Goal: Navigation & Orientation: Find specific page/section

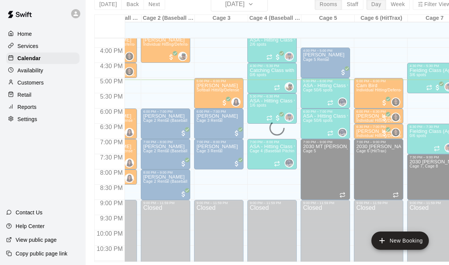
scroll to position [0, 89]
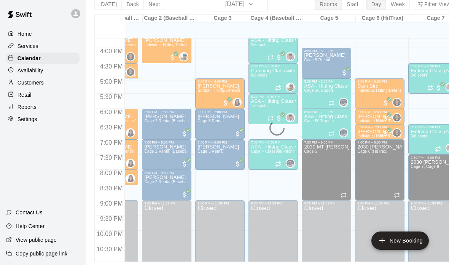
click at [32, 74] on div at bounding box center [224, 132] width 449 height 265
click at [33, 67] on p "Availability" at bounding box center [31, 71] width 26 height 8
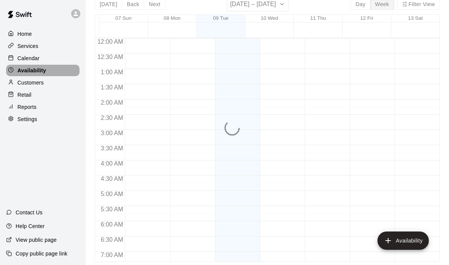
click at [28, 96] on p "Retail" at bounding box center [25, 95] width 14 height 8
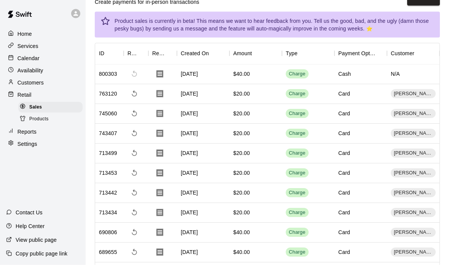
scroll to position [1, 0]
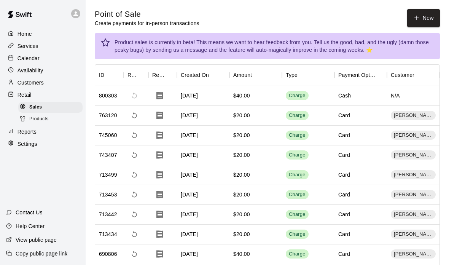
click at [29, 60] on p "Calendar" at bounding box center [29, 58] width 22 height 8
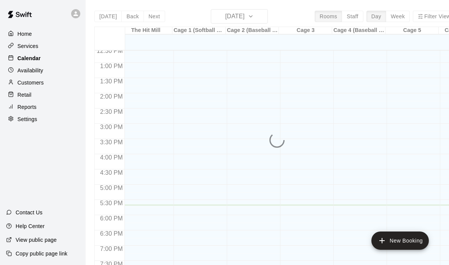
scroll to position [0, 4]
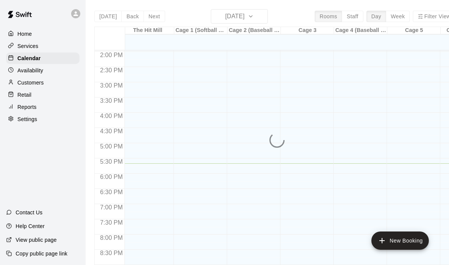
click at [67, 88] on div "Customers" at bounding box center [43, 82] width 74 height 11
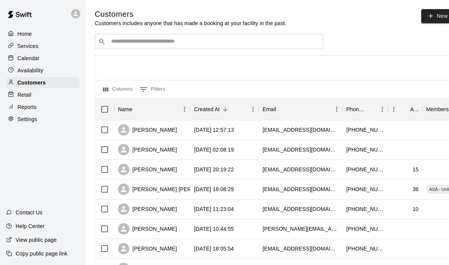
click at [49, 58] on div "Calendar" at bounding box center [43, 58] width 74 height 11
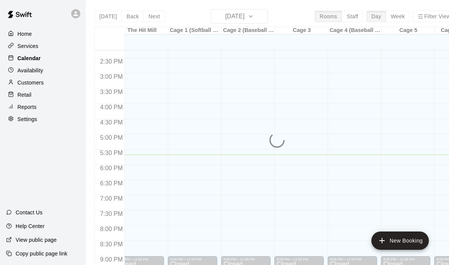
scroll to position [0, 11]
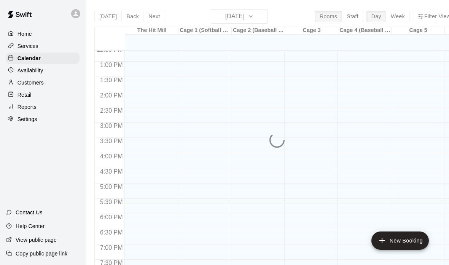
click at [64, 112] on div "Reports" at bounding box center [43, 106] width 74 height 11
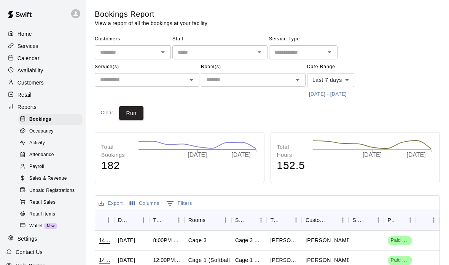
click at [55, 54] on div "Calendar" at bounding box center [43, 58] width 74 height 11
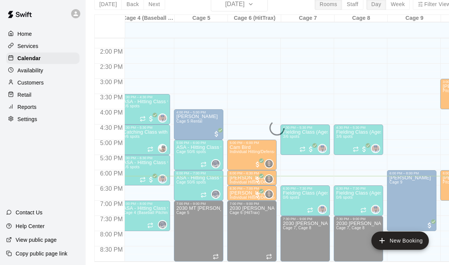
scroll to position [416, 221]
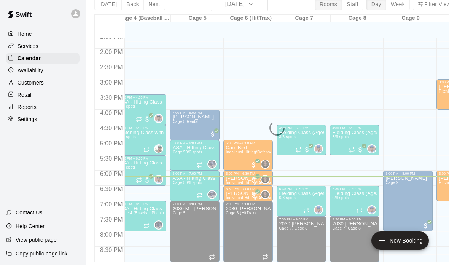
click at [345, 30] on div at bounding box center [357, 34] width 53 height 8
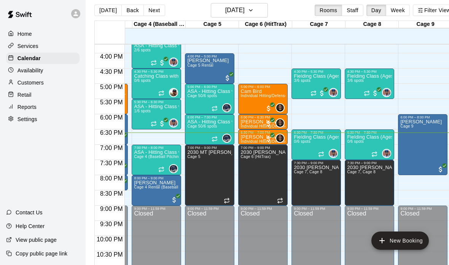
scroll to position [0, 205]
